Goal: Task Accomplishment & Management: Complete application form

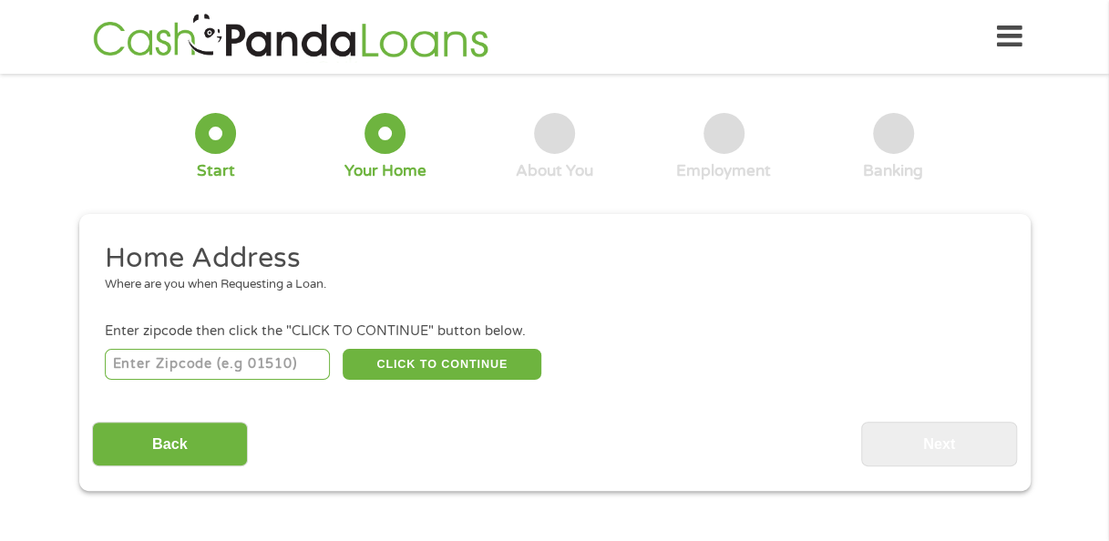
click at [259, 370] on input "number" at bounding box center [217, 364] width 225 height 31
type input "19141"
click at [383, 377] on button "CLICK TO CONTINUE" at bounding box center [442, 364] width 199 height 31
type input "19141"
type input "[GEOGRAPHIC_DATA]"
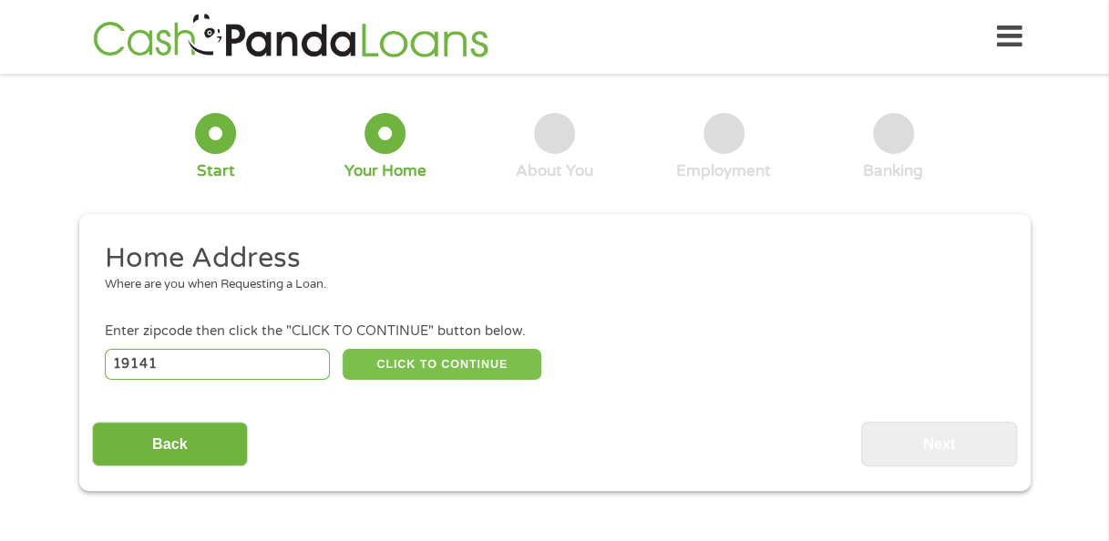
select select "[US_STATE]"
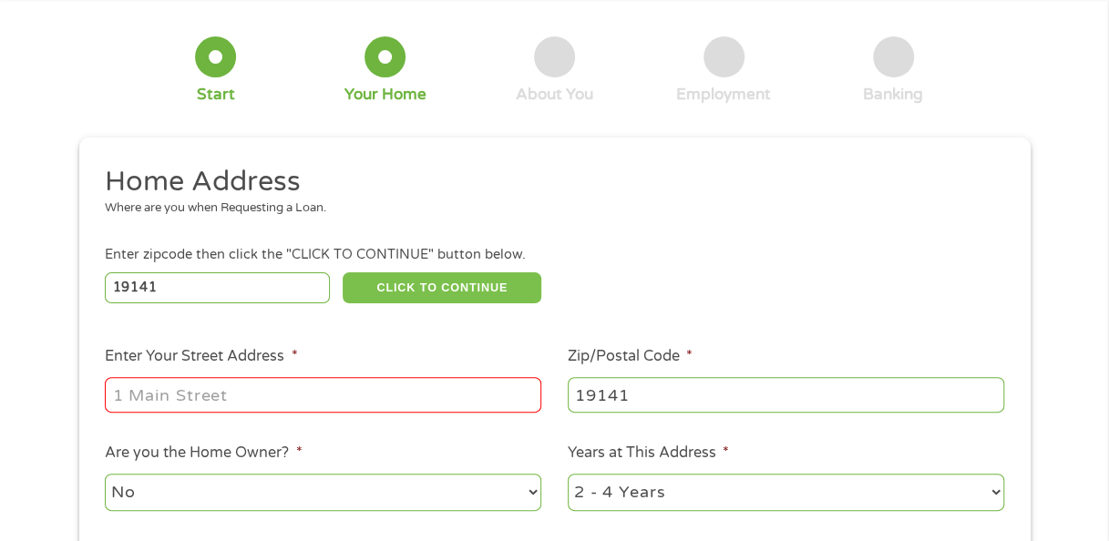
scroll to position [182, 0]
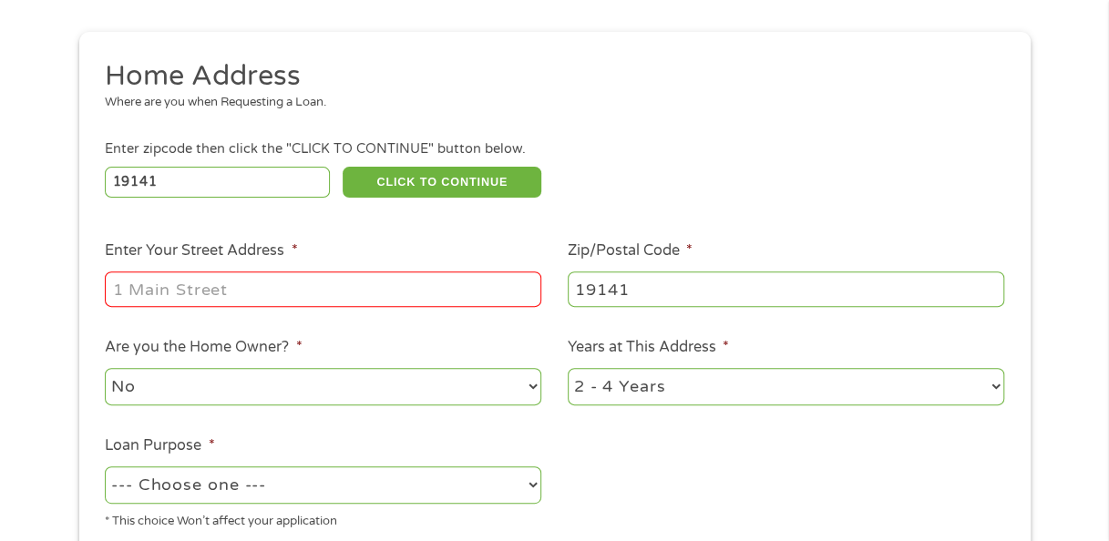
click at [354, 294] on input "Enter Your Street Address *" at bounding box center [323, 289] width 436 height 35
type input "[STREET_ADDRESS]"
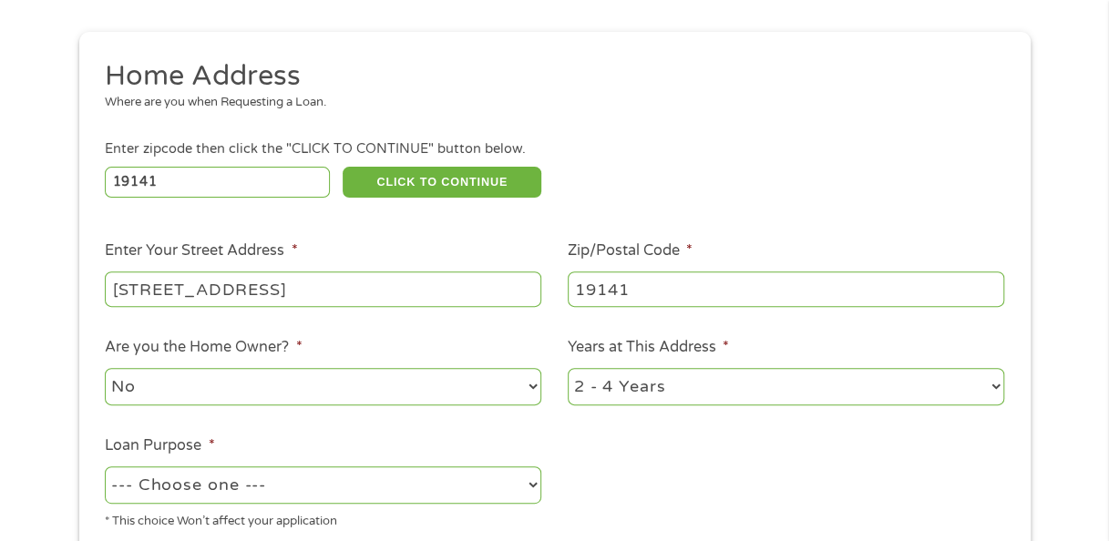
click at [722, 385] on select "1 Year or less 1 - 2 Years 2 - 4 Years Over 4 Years" at bounding box center [786, 386] width 436 height 37
select select "60months"
click at [568, 369] on select "1 Year or less 1 - 2 Years 2 - 4 Years Over 4 Years" at bounding box center [786, 386] width 436 height 37
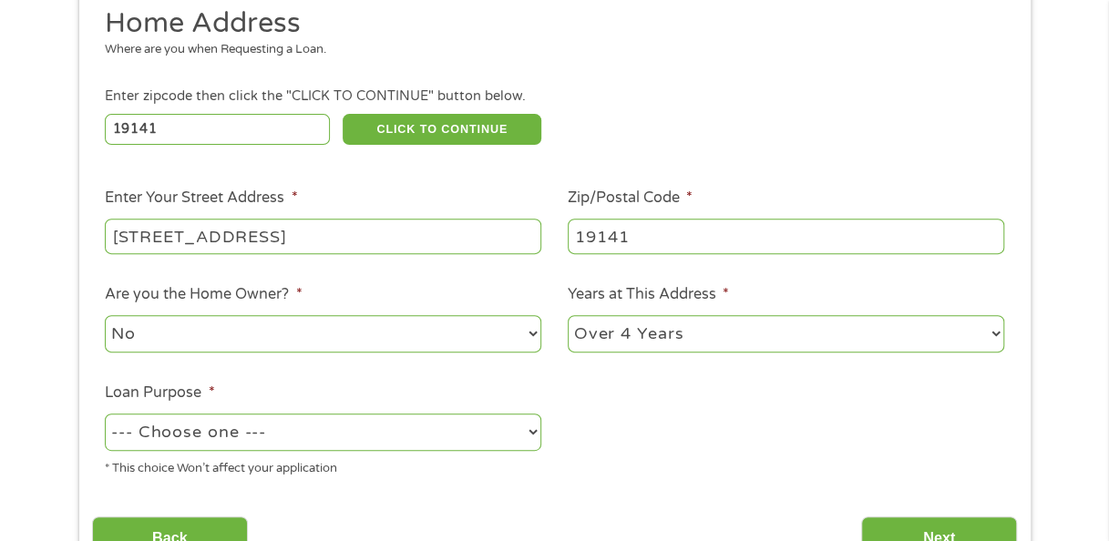
scroll to position [273, 0]
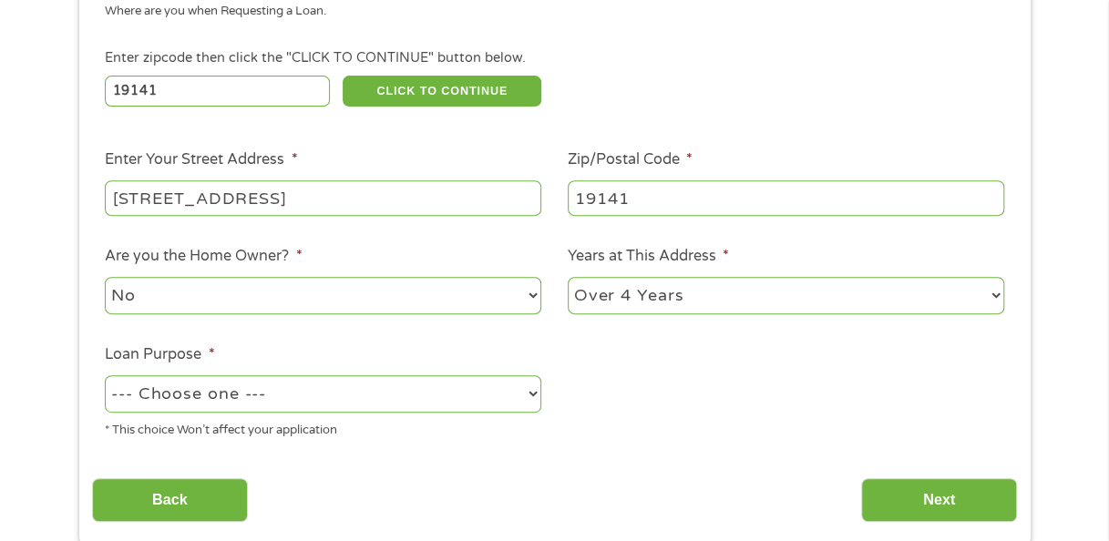
click at [354, 409] on select "--- Choose one --- Pay Bills Debt Consolidation Home Improvement Major Purchase…" at bounding box center [323, 393] width 436 height 37
select select "paybills"
click at [105, 376] on select "--- Choose one --- Pay Bills Debt Consolidation Home Improvement Major Purchase…" at bounding box center [323, 393] width 436 height 37
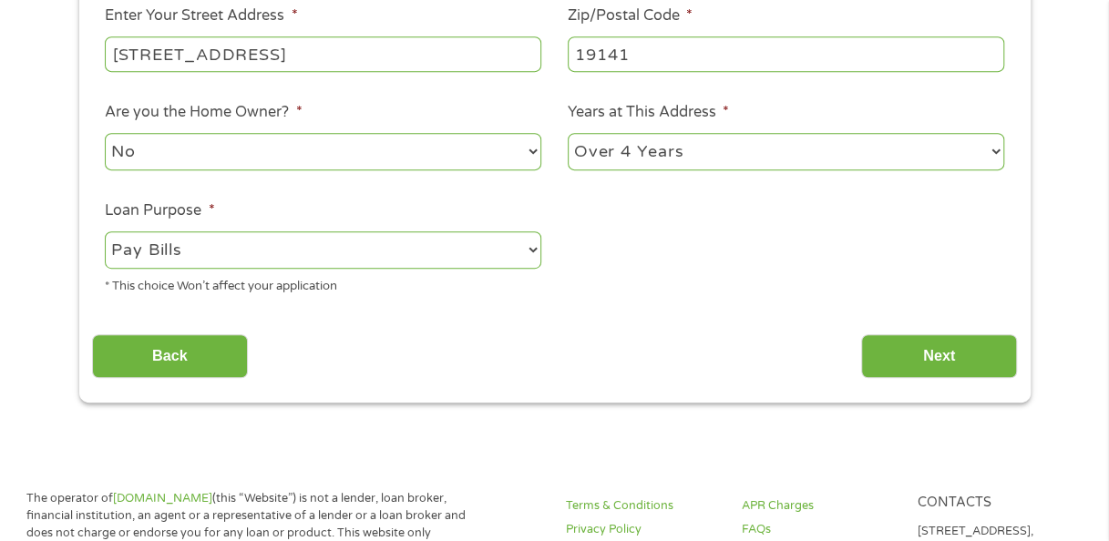
scroll to position [547, 0]
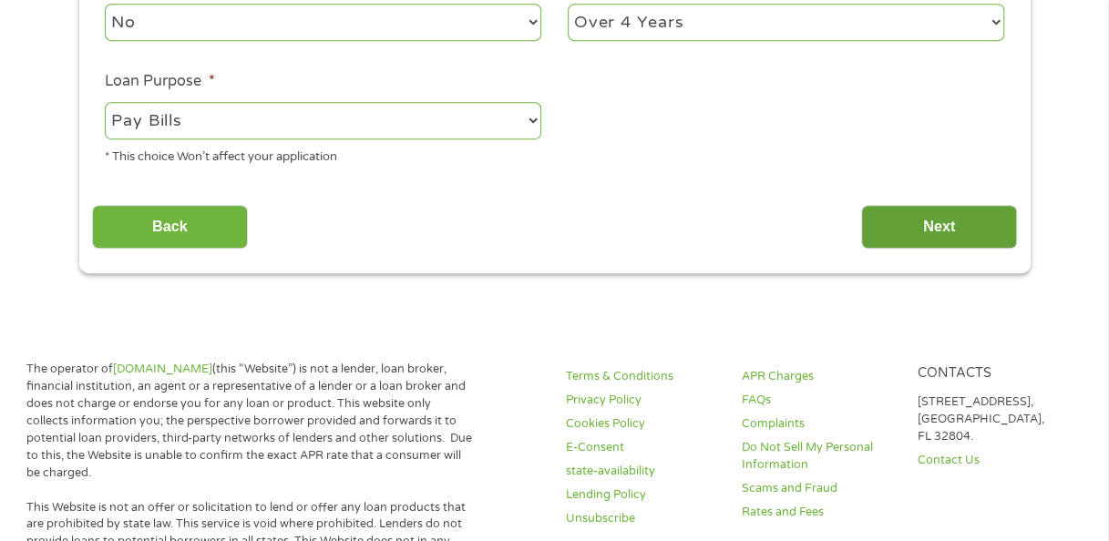
click at [887, 223] on input "Next" at bounding box center [939, 227] width 156 height 45
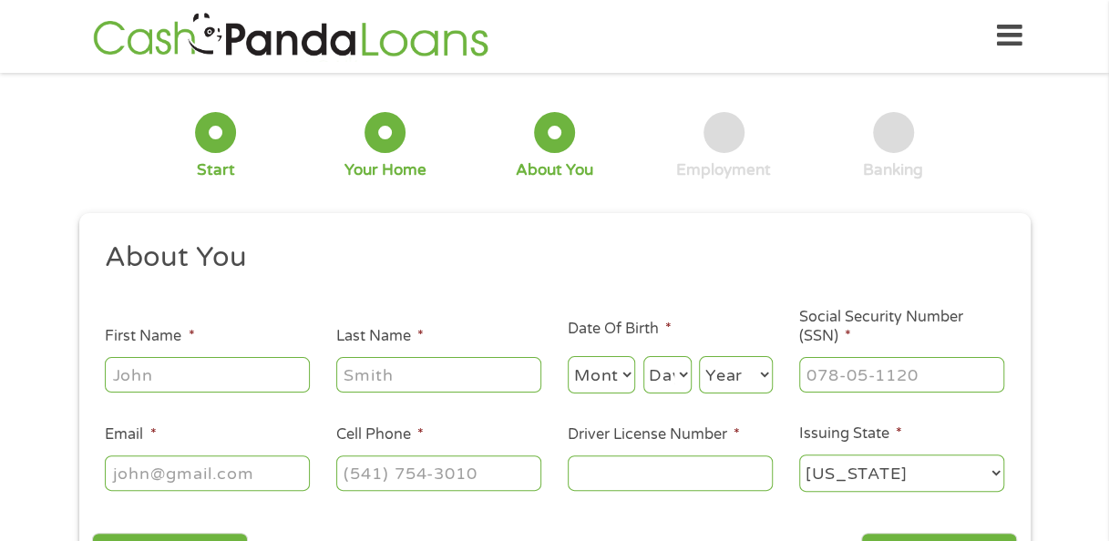
scroll to position [0, 0]
click at [268, 375] on input "First Name *" at bounding box center [207, 375] width 205 height 35
type input "Neshaa"
type input "[PERSON_NAME]"
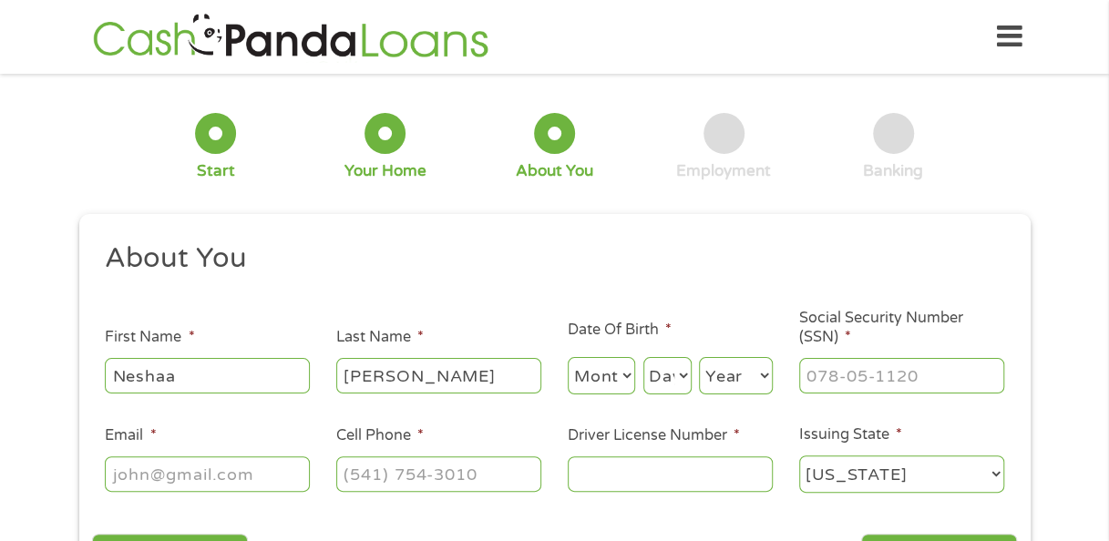
select select "7"
select select "27"
select select "1981"
type input "[EMAIL_ADDRESS][DOMAIN_NAME]"
type input "2679728199"
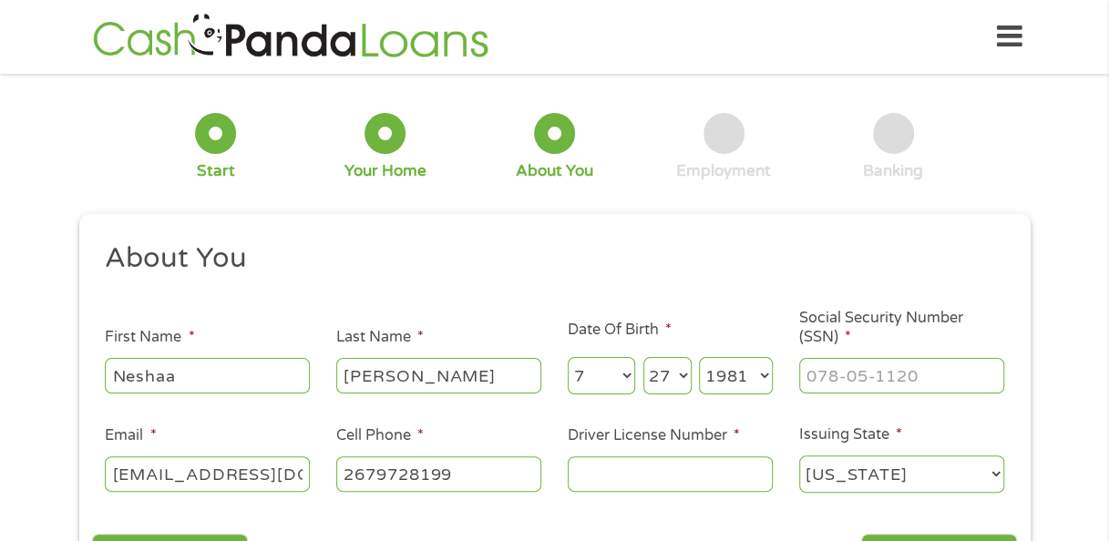
select select "[US_STATE]"
type input "[PHONE_NUMBER]"
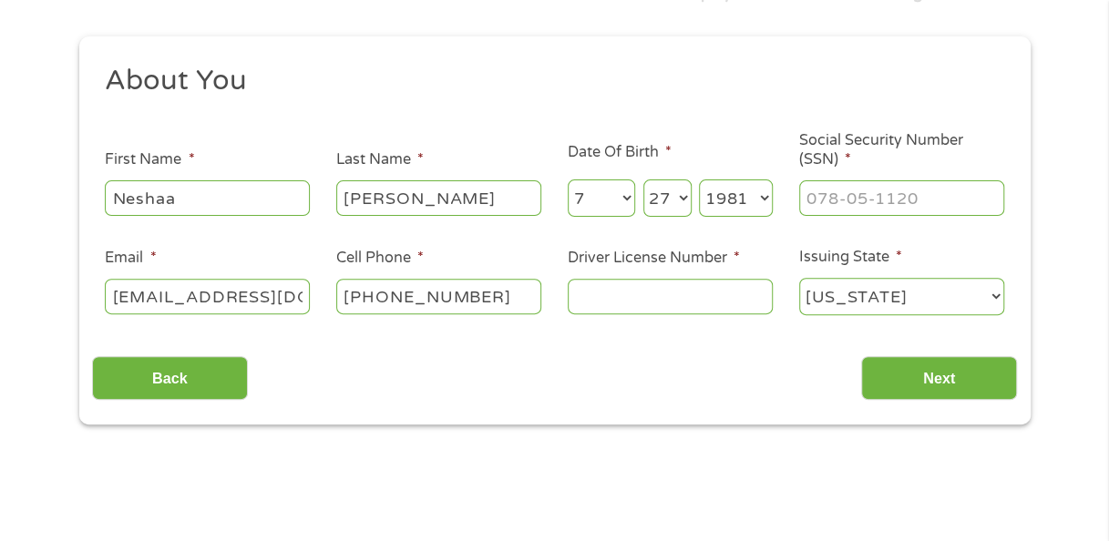
scroll to position [182, 0]
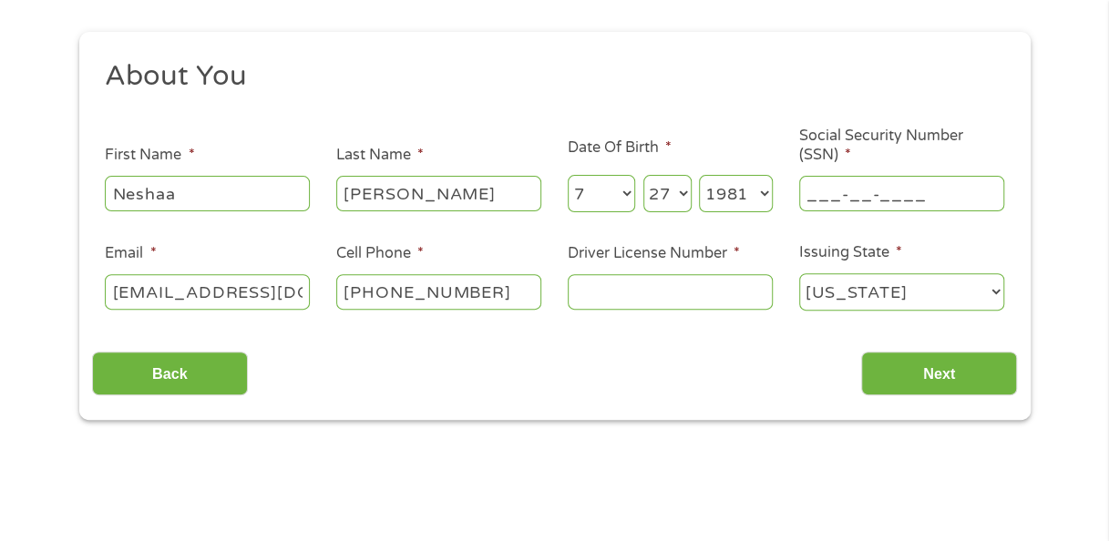
click at [811, 200] on input "___-__-____" at bounding box center [901, 193] width 205 height 35
type input "192-68-0096"
type input "26608203"
click at [952, 294] on select "[US_STATE] [US_STATE] [US_STATE] [US_STATE] [US_STATE] [US_STATE] [US_STATE] [U…" at bounding box center [901, 291] width 205 height 37
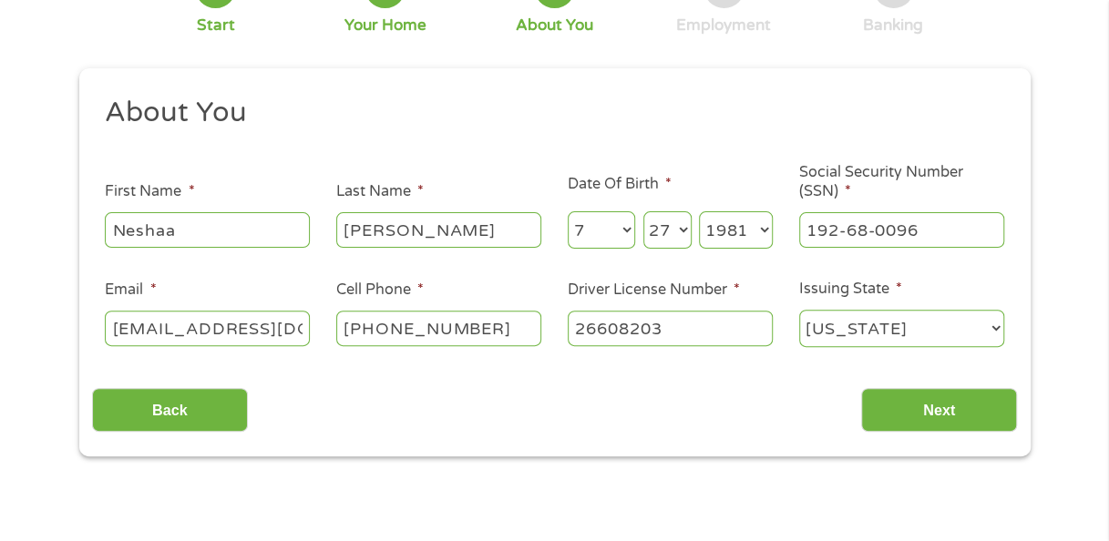
scroll to position [0, 0]
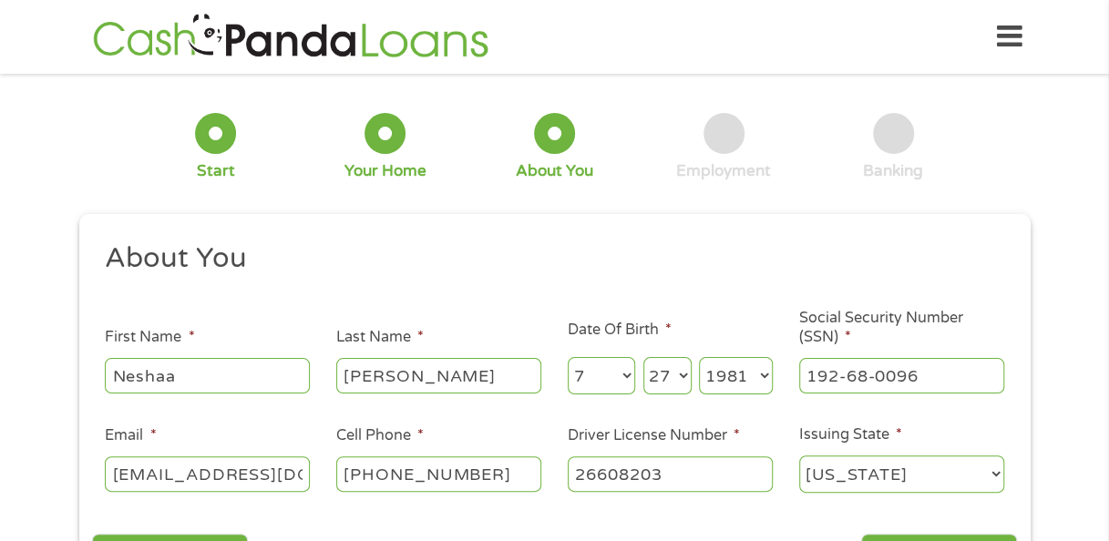
click at [895, 473] on select "[US_STATE] [US_STATE] [US_STATE] [US_STATE] [US_STATE] [US_STATE] [US_STATE] [U…" at bounding box center [901, 474] width 205 height 37
select select "[US_STATE]"
click at [799, 457] on select "[US_STATE] [US_STATE] [US_STATE] [US_STATE] [US_STATE] [US_STATE] [US_STATE] [U…" at bounding box center [901, 474] width 205 height 37
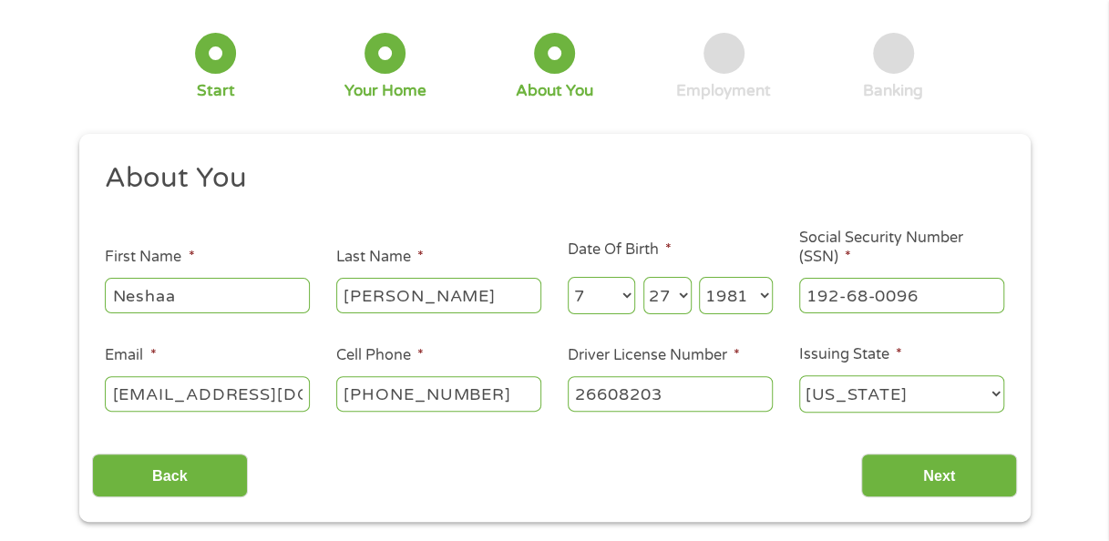
scroll to position [182, 0]
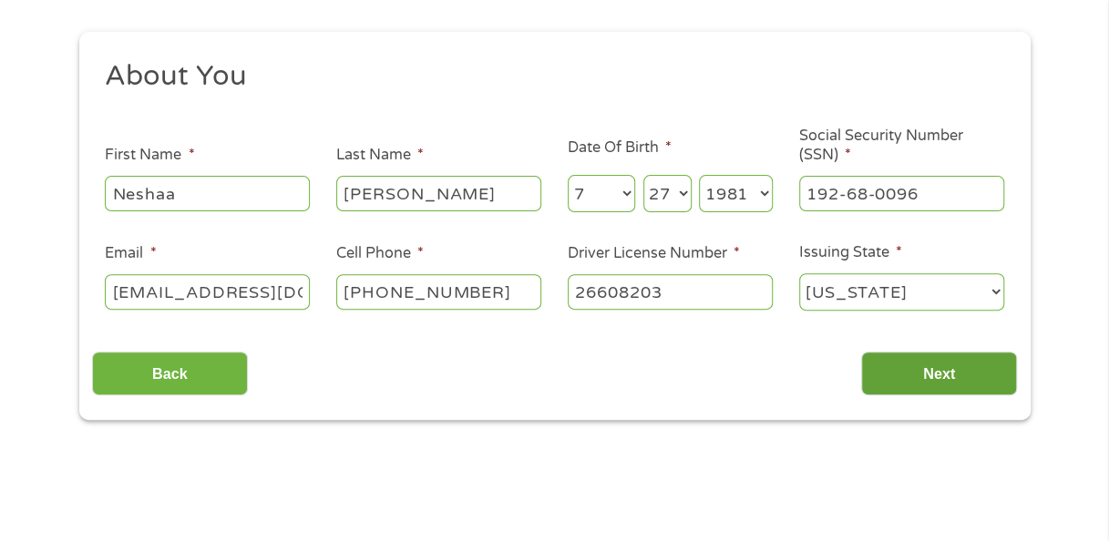
click at [938, 375] on input "Next" at bounding box center [939, 374] width 156 height 45
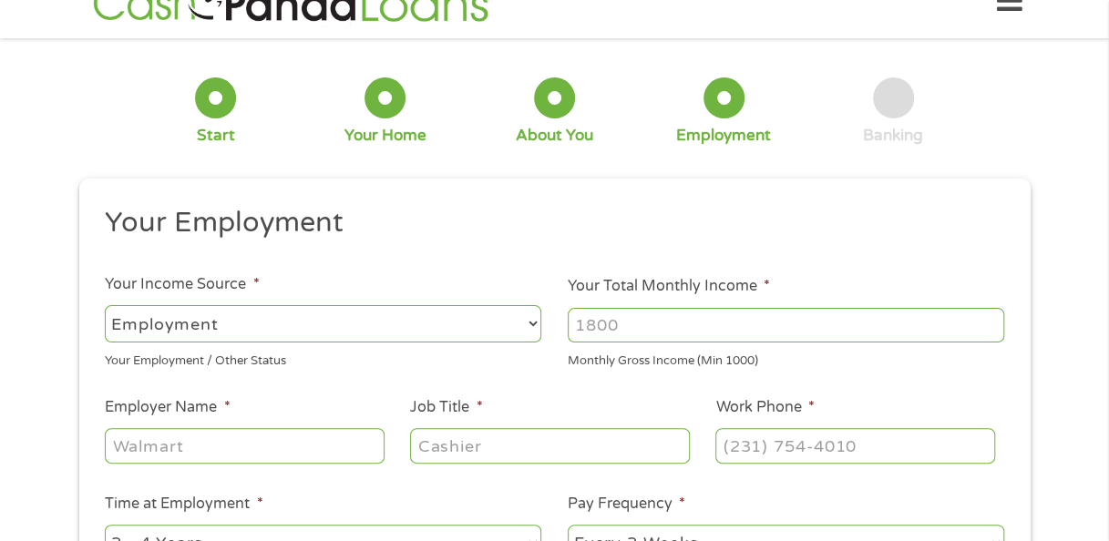
scroll to position [0, 0]
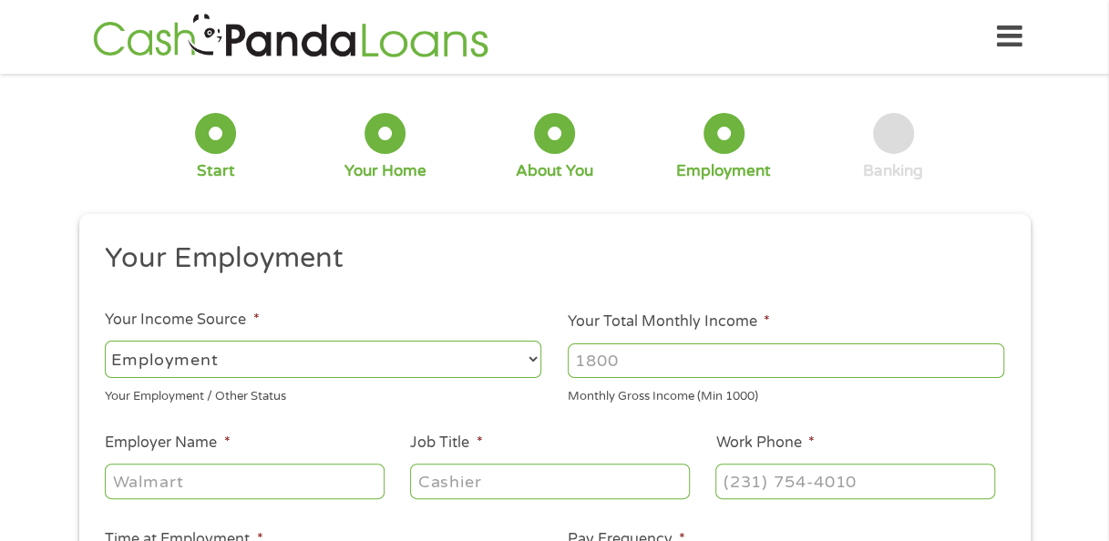
click at [755, 357] on input "Your Total Monthly Income *" at bounding box center [786, 361] width 436 height 35
type input "4000"
click at [186, 494] on input "Employer Name *" at bounding box center [244, 481] width 279 height 35
type input "p"
type input "Pennrose Management"
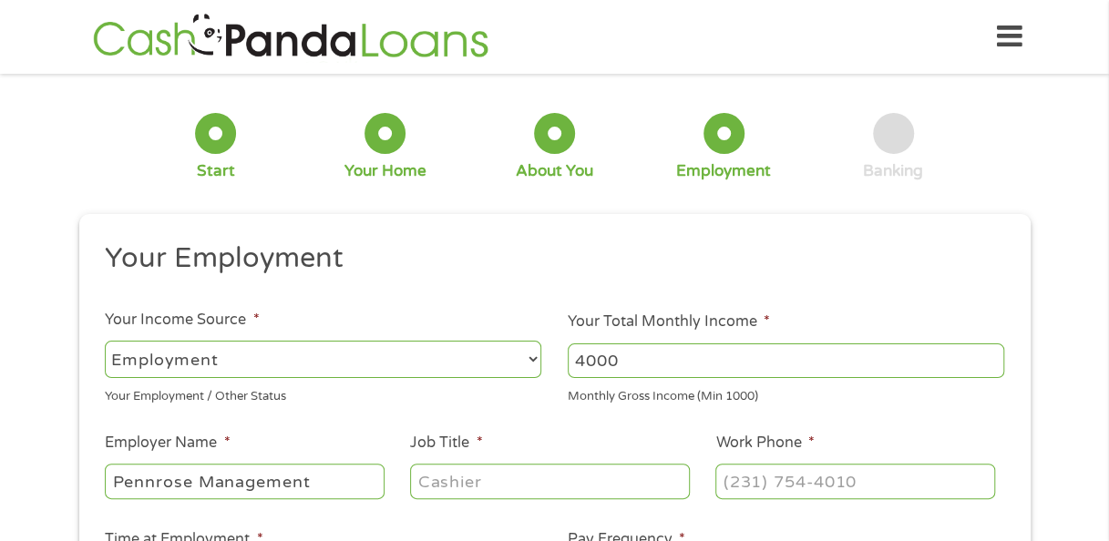
click at [448, 477] on input "Job Title *" at bounding box center [549, 481] width 279 height 35
type input "accountant"
click at [769, 494] on input "(___) ___-____" at bounding box center [854, 481] width 279 height 35
type input "[PHONE_NUMBER]"
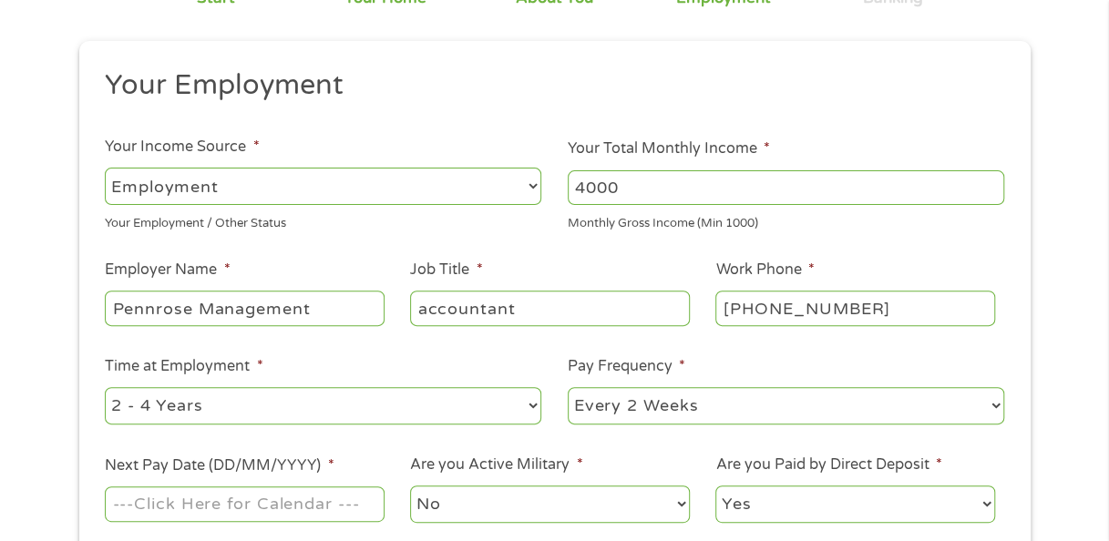
scroll to position [182, 0]
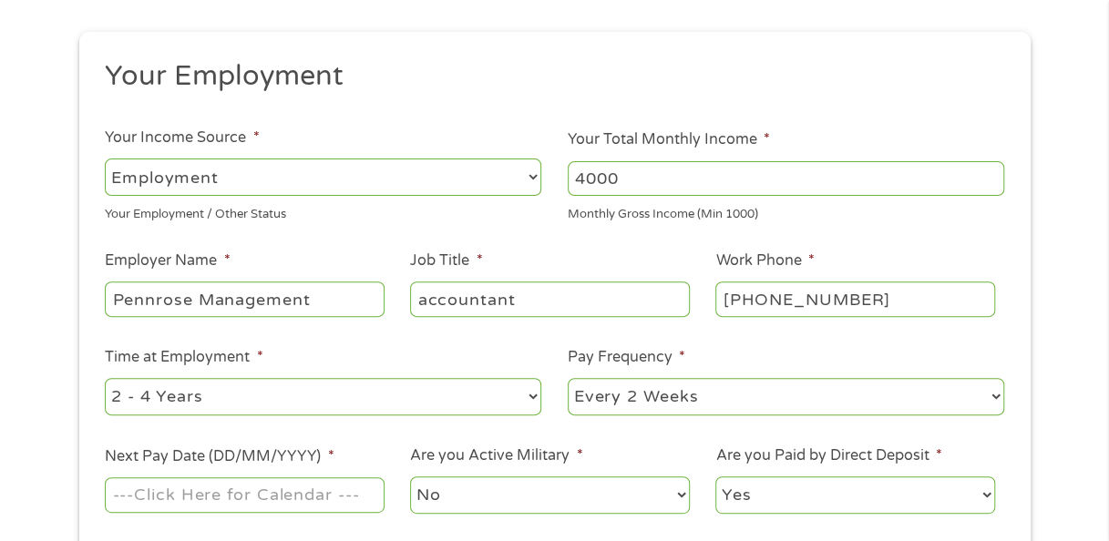
click at [323, 395] on select "--- Choose one --- 1 Year or less 1 - 2 Years 2 - 4 Years Over 4 Years" at bounding box center [323, 396] width 436 height 37
select select "60months"
click at [105, 378] on select "--- Choose one --- 1 Year or less 1 - 2 Years 2 - 4 Years Over 4 Years" at bounding box center [323, 396] width 436 height 37
click at [248, 503] on input "Next Pay Date (DD/MM/YYYY) *" at bounding box center [244, 494] width 279 height 35
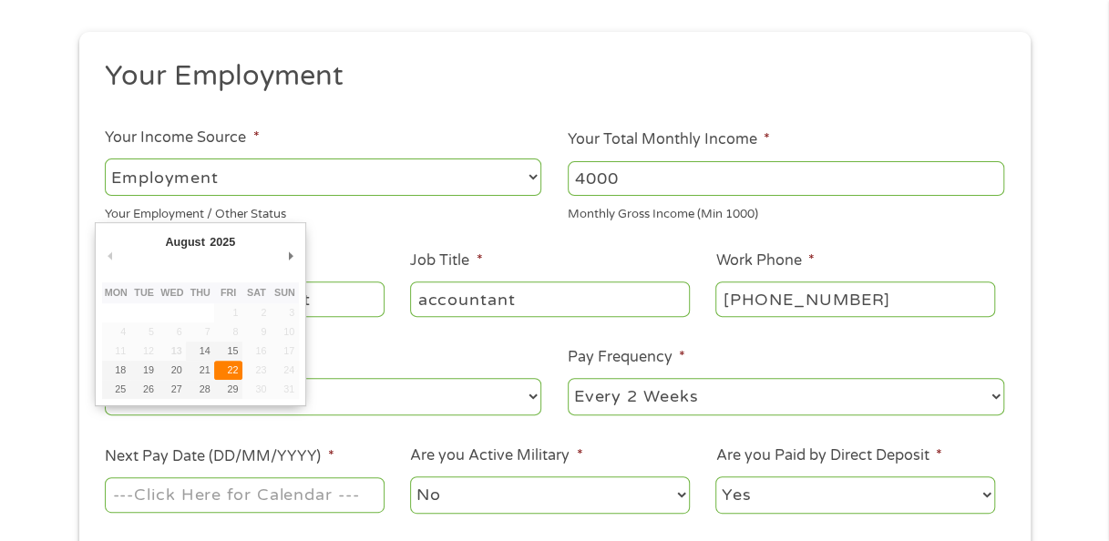
type input "[DATE]"
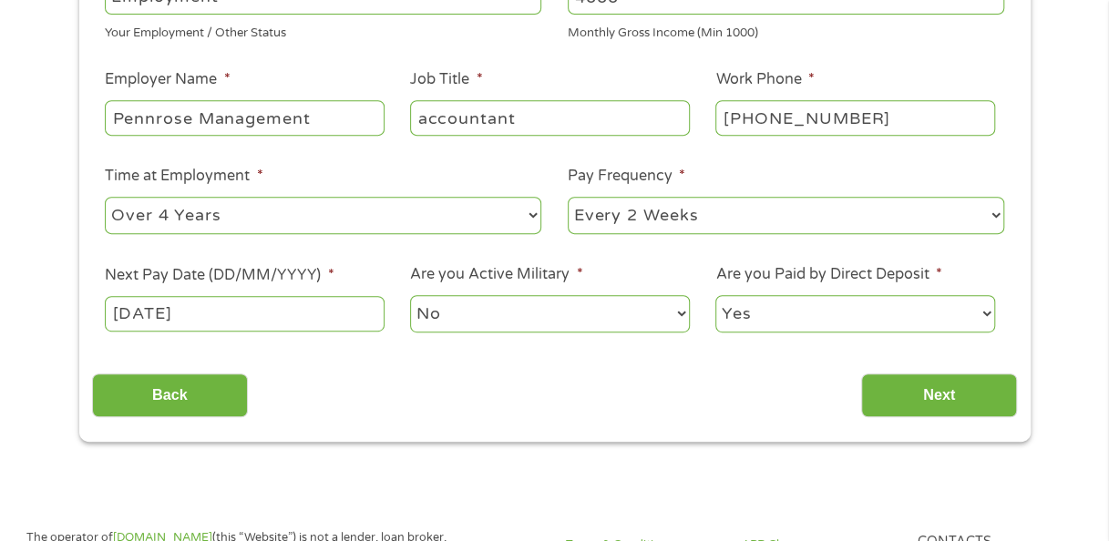
scroll to position [364, 0]
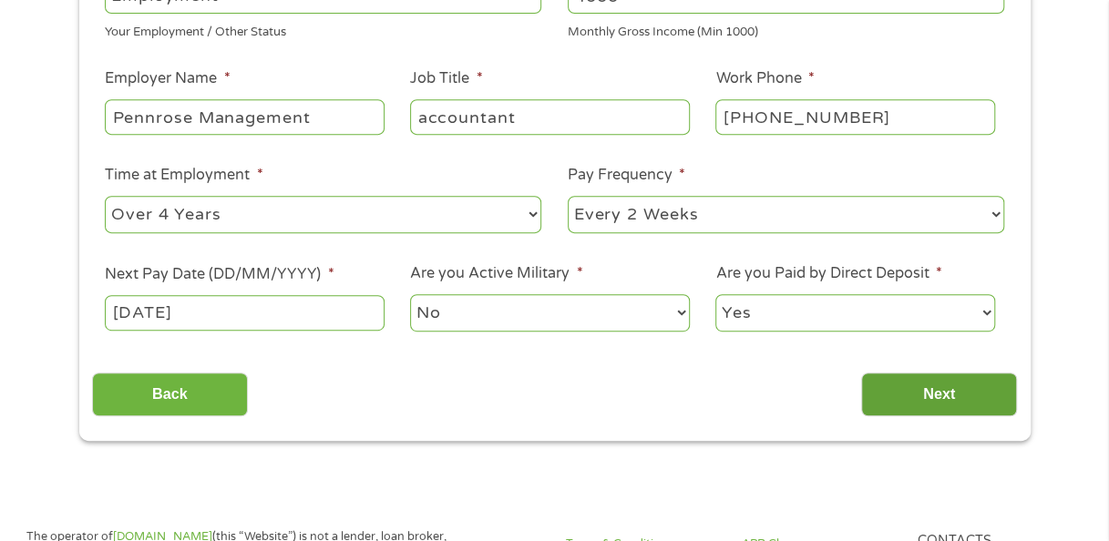
click at [959, 403] on input "Next" at bounding box center [939, 395] width 156 height 45
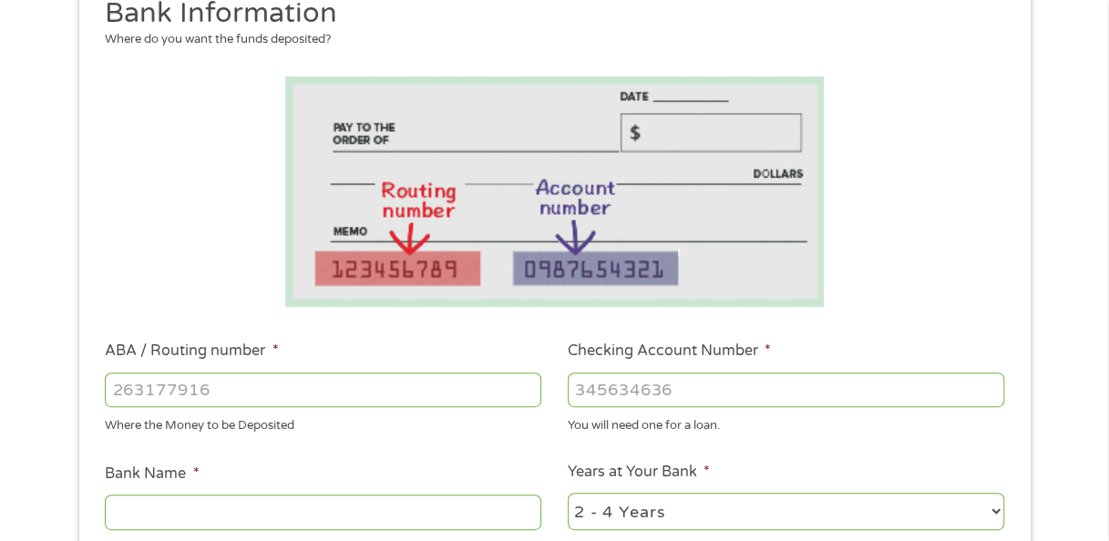
scroll to position [273, 0]
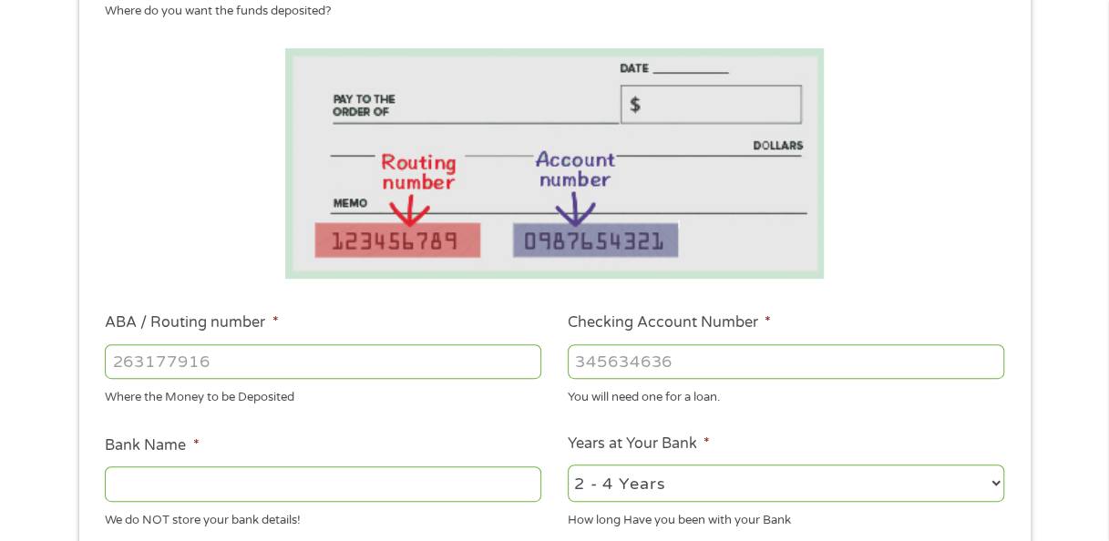
click at [308, 363] on input "ABA / Routing number *" at bounding box center [323, 361] width 436 height 35
type input "031000053"
type input "PNCBANK NATIONAL ASSOCIATION"
type input "031000053"
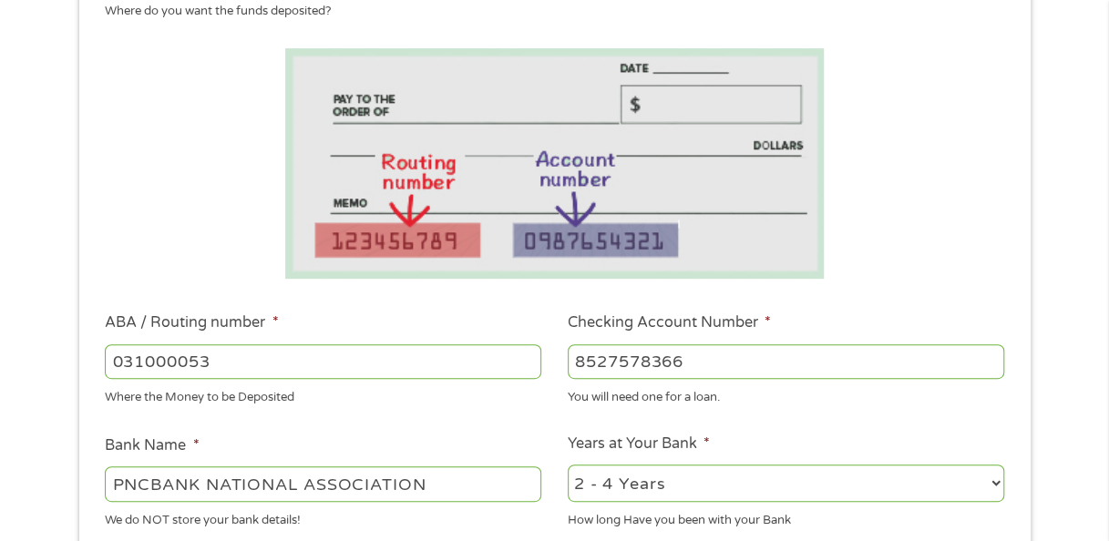
type input "8527578366"
click at [713, 492] on select "2 - 4 Years 6 - 12 Months 1 - 2 Years Over 4 Years" at bounding box center [786, 483] width 436 height 37
select select "60months"
click at [568, 466] on select "2 - 4 Years 6 - 12 Months 1 - 2 Years Over 4 Years" at bounding box center [786, 483] width 436 height 37
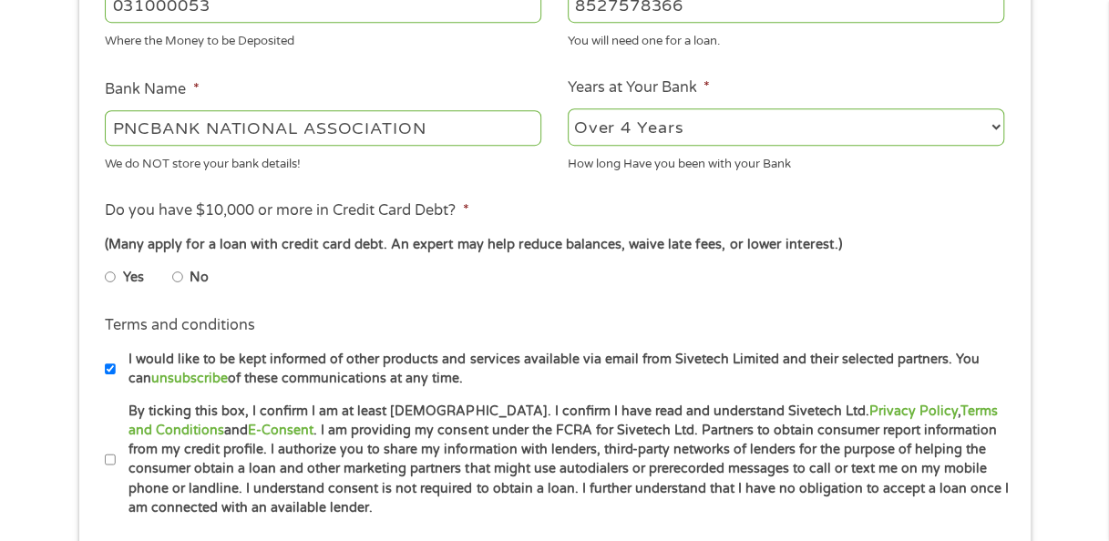
scroll to position [729, 0]
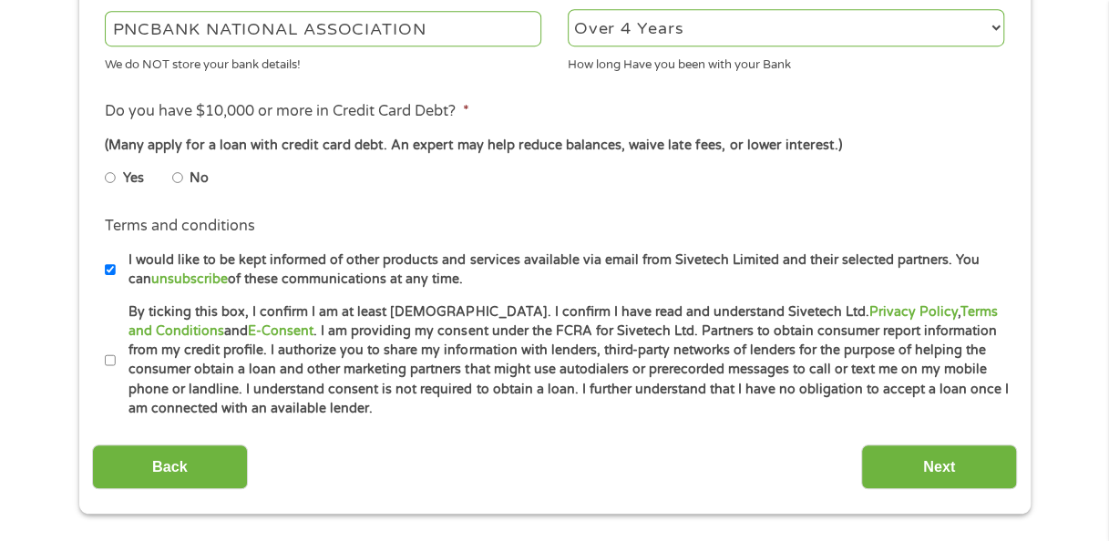
click at [184, 179] on li "No" at bounding box center [205, 178] width 66 height 36
click at [175, 175] on input "No" at bounding box center [177, 177] width 11 height 29
radio input "true"
click at [116, 357] on label "By ticking this box, I confirm I am at least [DEMOGRAPHIC_DATA]. I confirm I ha…" at bounding box center [563, 361] width 894 height 117
click at [115, 357] on input "By ticking this box, I confirm I am at least [DEMOGRAPHIC_DATA]. I confirm I ha…" at bounding box center [110, 360] width 11 height 29
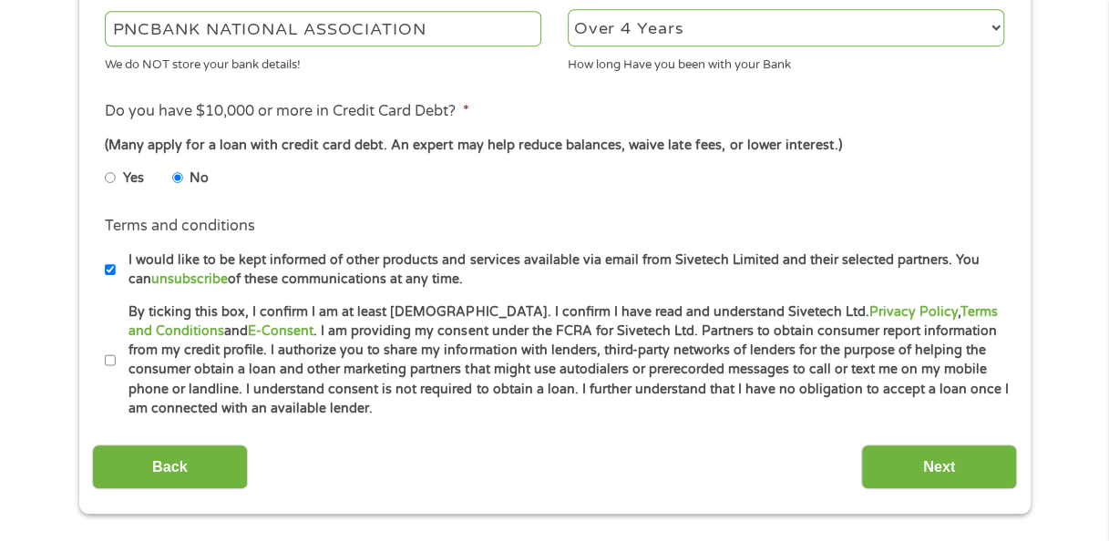
checkbox input "true"
click at [922, 477] on input "Next" at bounding box center [939, 467] width 156 height 45
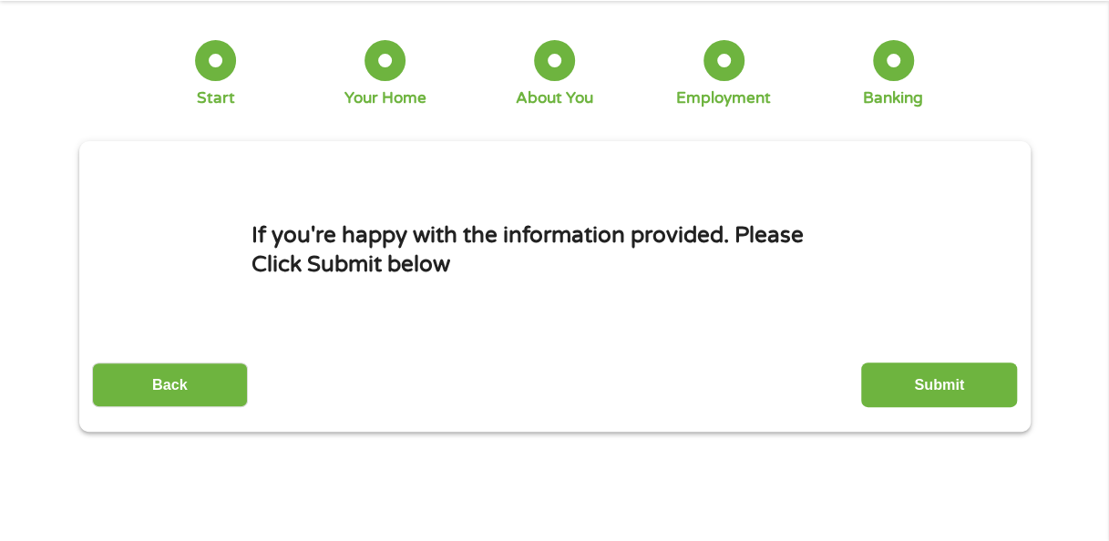
scroll to position [0, 0]
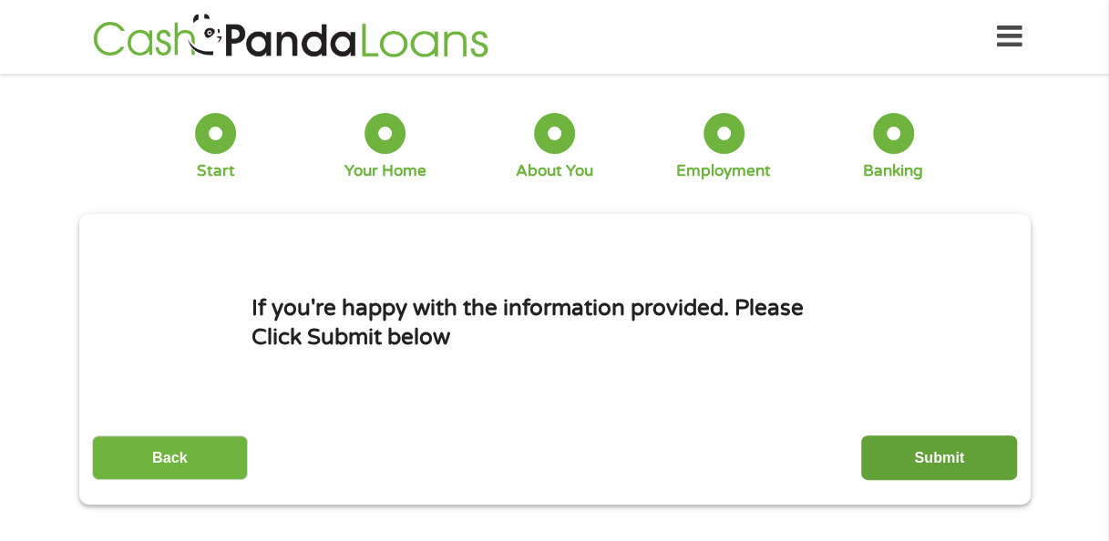
click at [898, 453] on input "Submit" at bounding box center [939, 458] width 156 height 45
